Goal: Check status

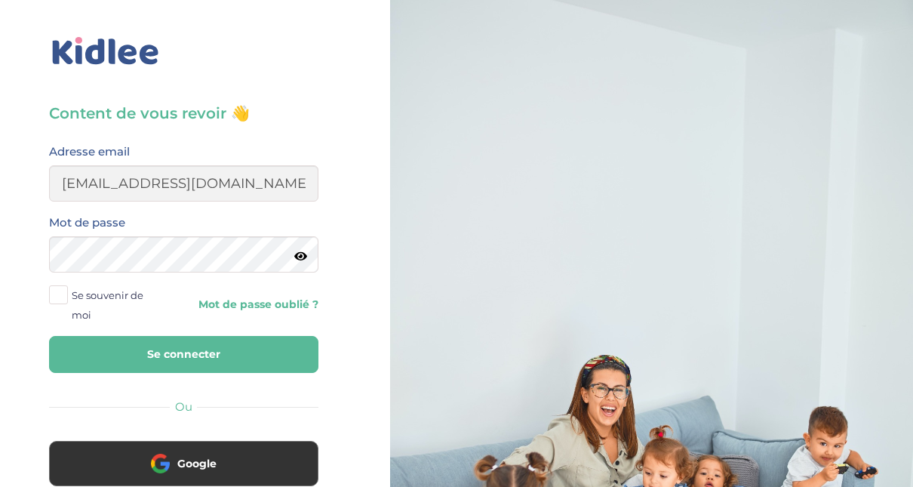
click at [175, 368] on button "Se connecter" at bounding box center [183, 354] width 269 height 37
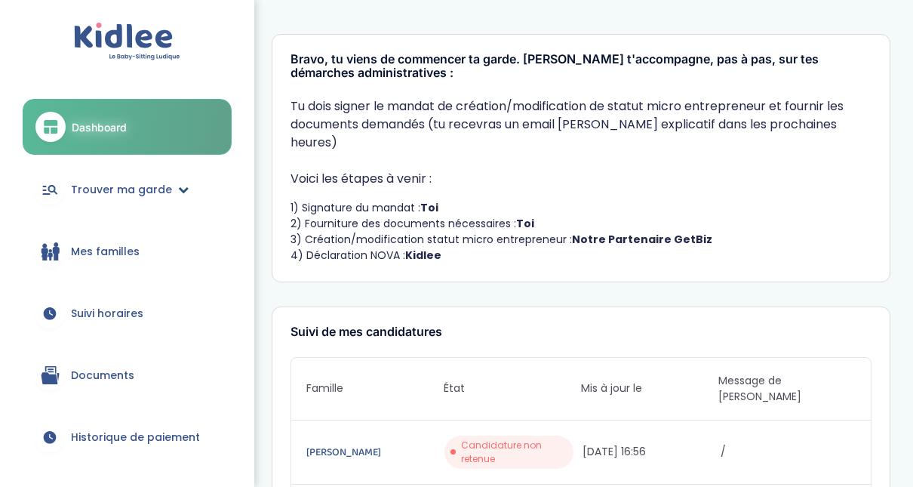
click at [161, 189] on span "Trouver ma garde" at bounding box center [121, 190] width 101 height 16
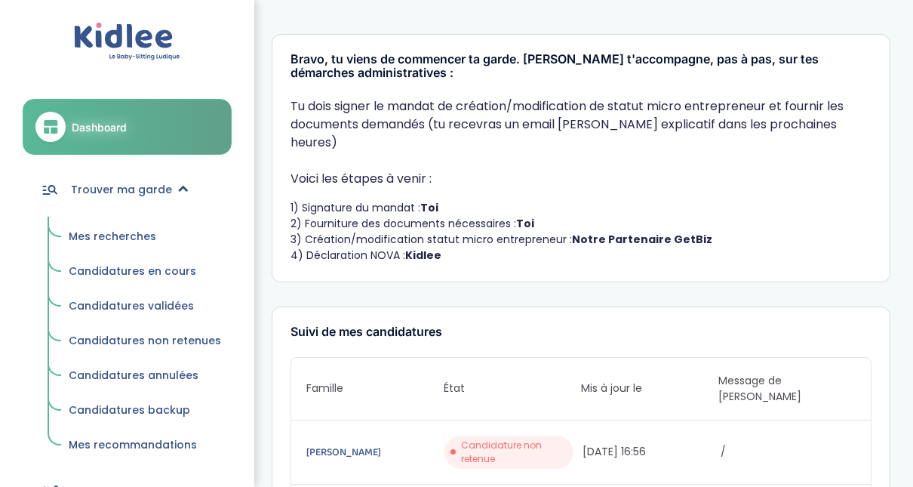
click at [162, 189] on span "Trouver ma garde" at bounding box center [121, 190] width 101 height 16
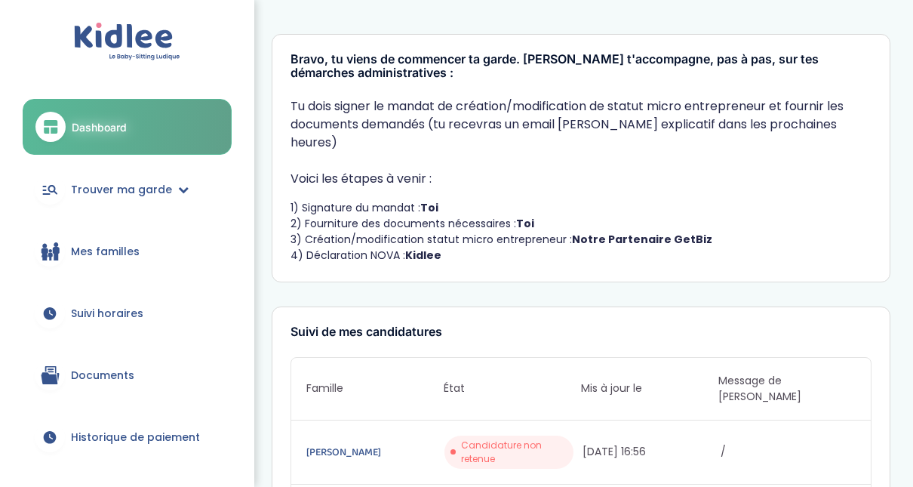
click at [100, 311] on span "Suivi horaires" at bounding box center [107, 314] width 72 height 16
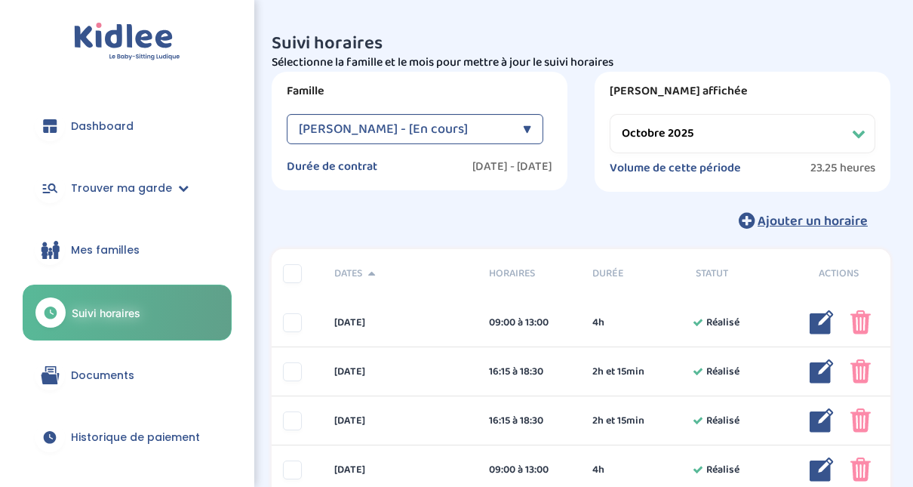
click at [769, 147] on select "Filtrer par mois [DATE] [DATE] [DATE] [DATE] [DATE] [DATE] [DATE] [DATE] [DATE]…" at bounding box center [743, 133] width 266 height 39
click at [610, 114] on select "Filtrer par mois [DATE] [DATE] [DATE] [DATE] [DATE] [DATE] [DATE] [DATE] [DATE]…" at bounding box center [743, 133] width 266 height 39
click at [527, 133] on div "▼" at bounding box center [527, 129] width 8 height 30
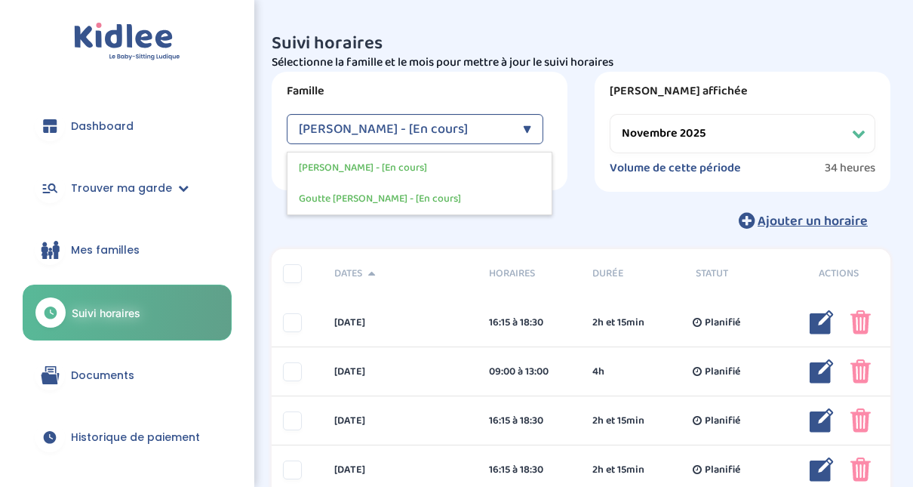
click at [699, 131] on select "Filtrer par mois [DATE] [DATE] [DATE] [DATE] [DATE] [DATE] [DATE] [DATE] [DATE]…" at bounding box center [743, 133] width 266 height 39
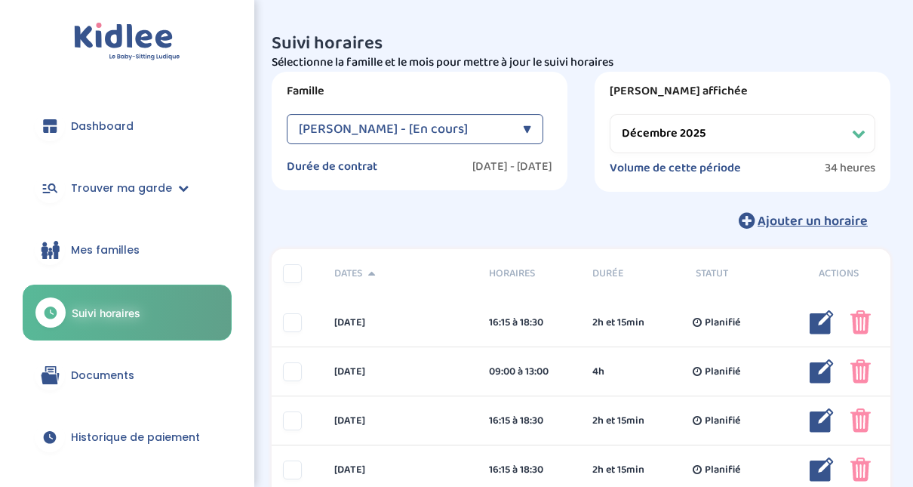
click at [610, 114] on select "Filtrer par mois [DATE] [DATE] [DATE] [DATE] [DATE] [DATE] [DATE] [DATE] [DATE]…" at bounding box center [743, 133] width 266 height 39
click at [533, 115] on div "[PERSON_NAME] - [En cours] ▼" at bounding box center [415, 129] width 257 height 30
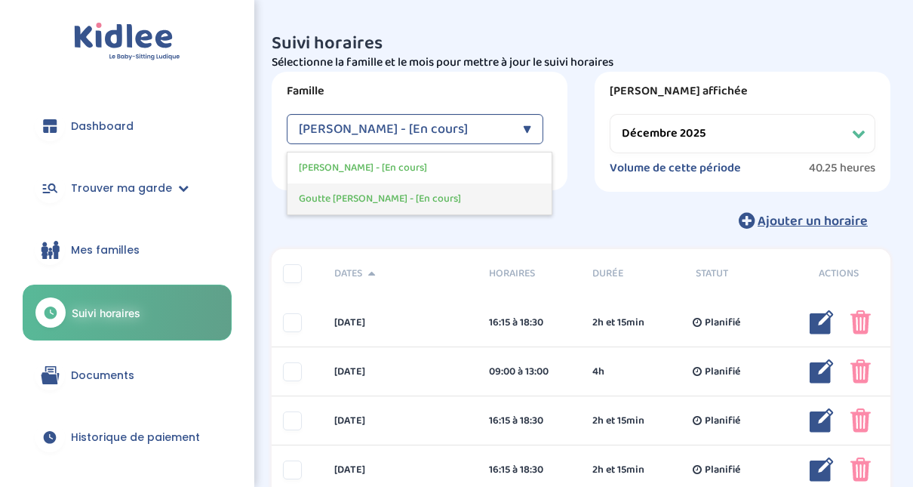
click at [409, 199] on span "Goutte [PERSON_NAME] - [En cours]" at bounding box center [380, 199] width 162 height 16
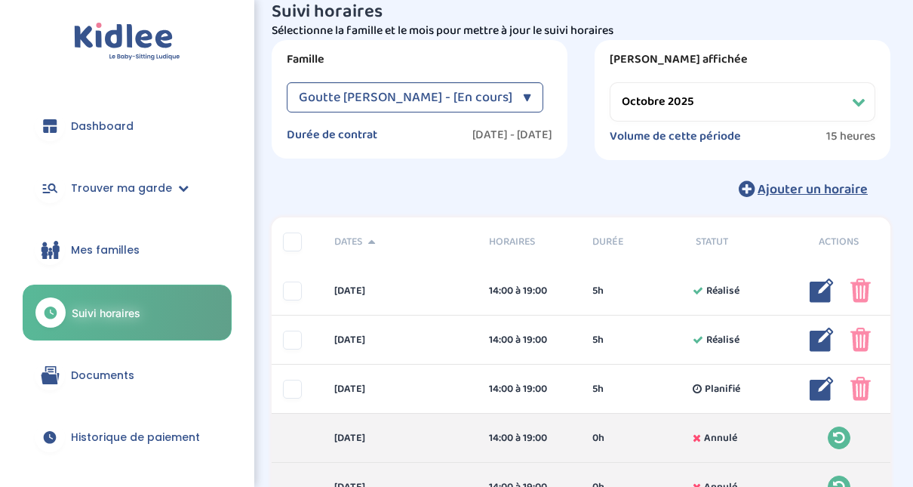
scroll to position [31, 0]
click at [852, 110] on select "Filtrer par mois [DATE] [DATE] [DATE] [DATE] [DATE] [DATE] [DATE] [DATE] [DATE]…" at bounding box center [743, 102] width 266 height 39
click at [610, 83] on select "Filtrer par mois [DATE] [DATE] [DATE] [DATE] [DATE] [DATE] [DATE] [DATE] [DATE]…" at bounding box center [743, 102] width 266 height 39
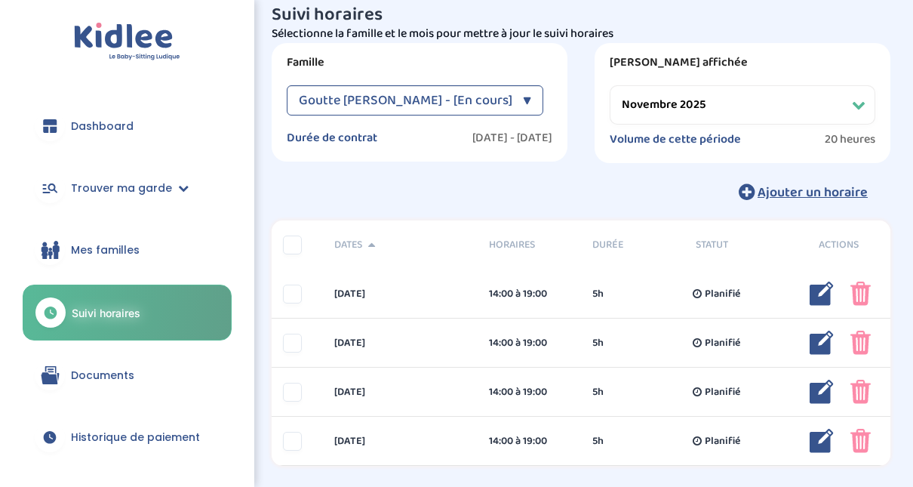
scroll to position [44, 0]
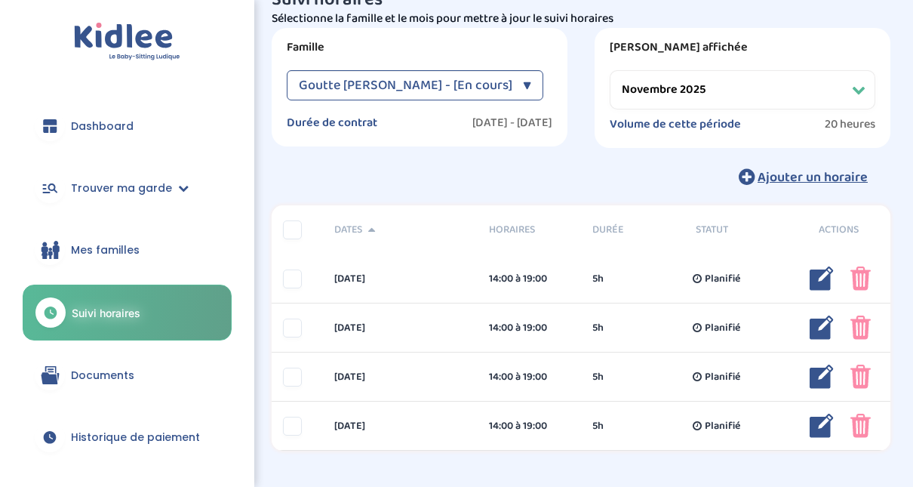
click at [526, 93] on div "▼" at bounding box center [527, 85] width 8 height 30
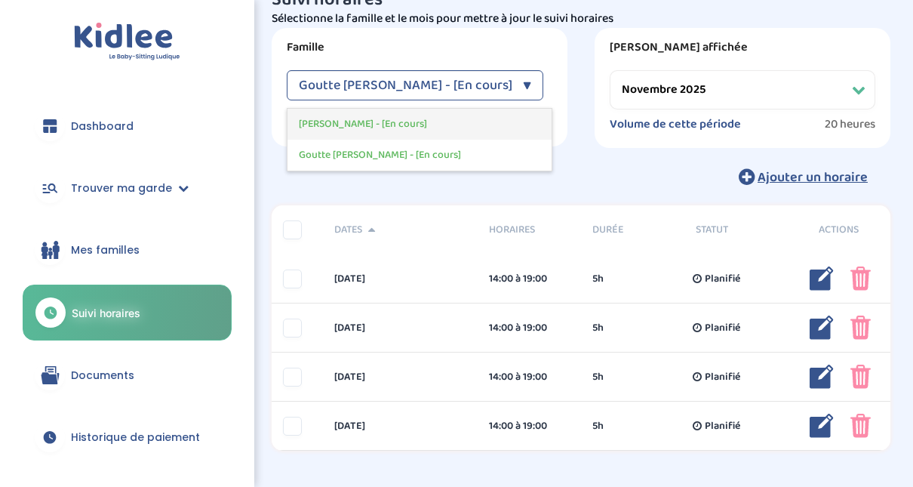
click at [443, 134] on div "[PERSON_NAME] - [En cours]" at bounding box center [419, 124] width 264 height 31
select select "octobre 2025"
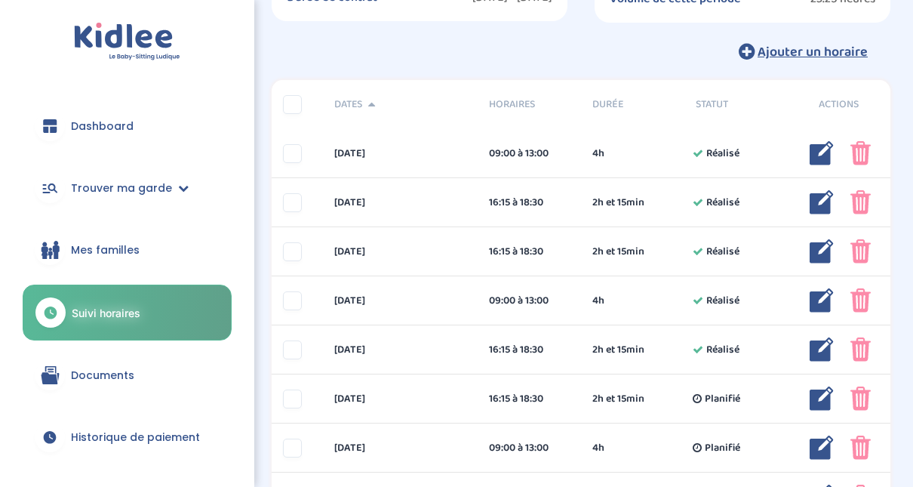
scroll to position [0, 0]
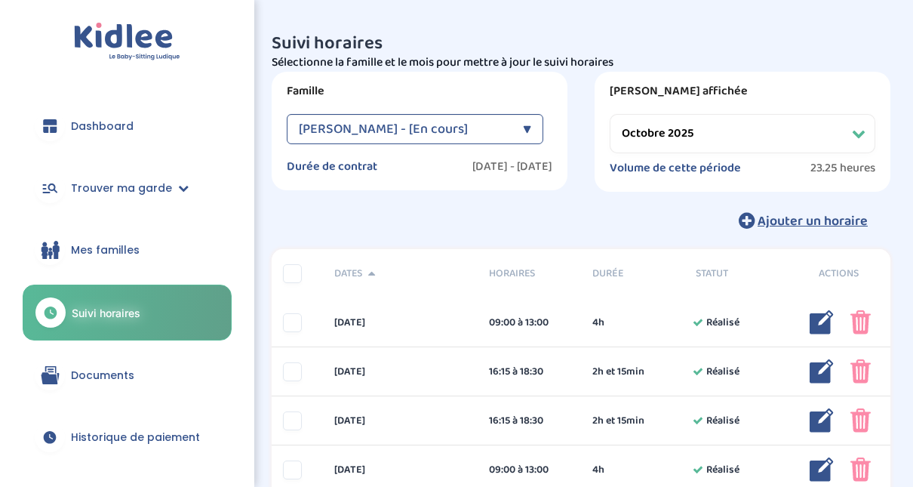
click at [659, 266] on div "Durée" at bounding box center [632, 274] width 103 height 16
